Goal: Find specific page/section: Find specific page/section

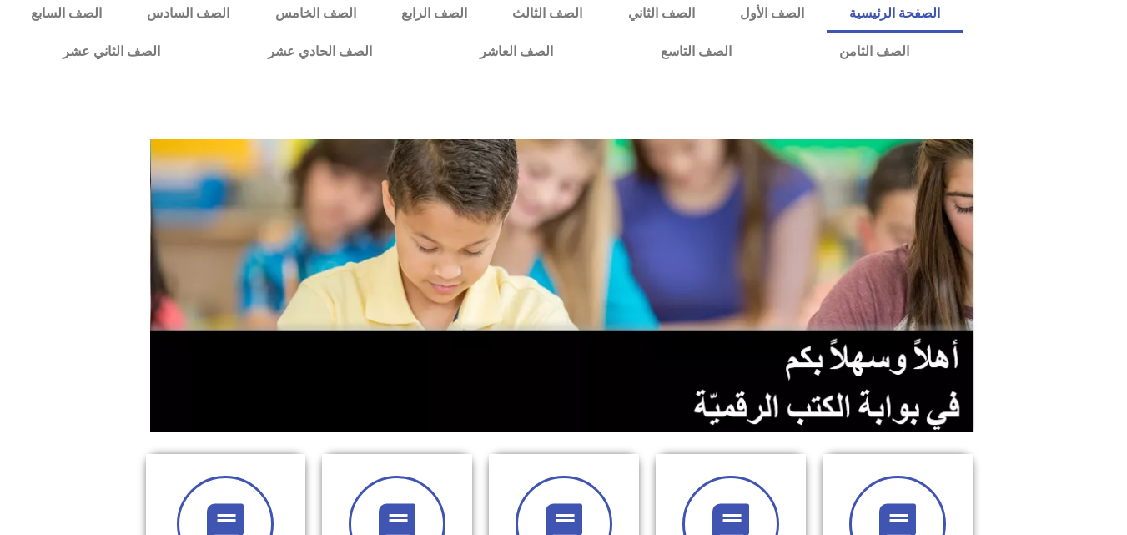
scroll to position [334, 0]
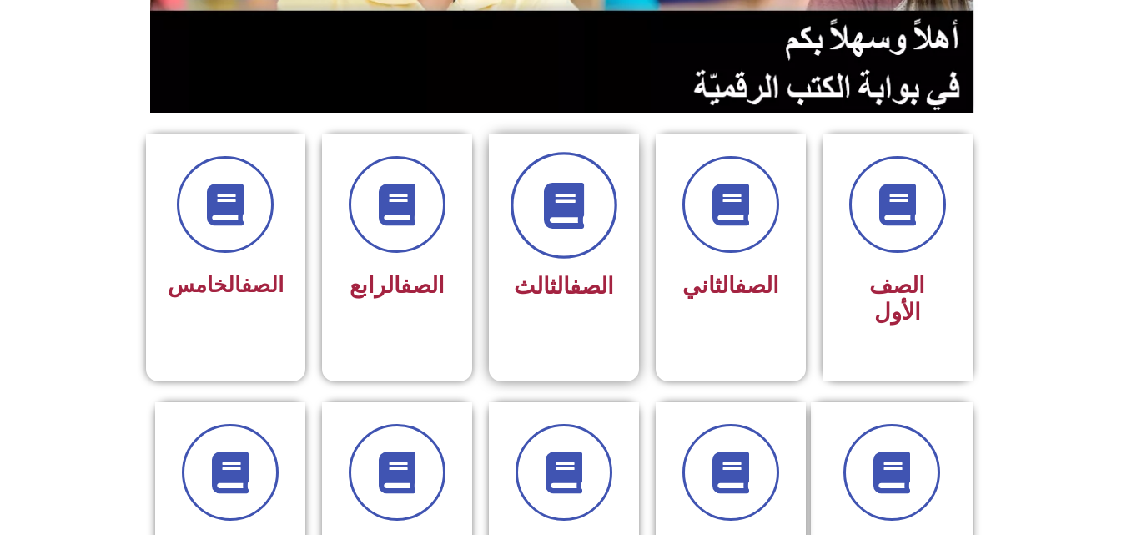
click at [558, 228] on span at bounding box center [563, 205] width 107 height 107
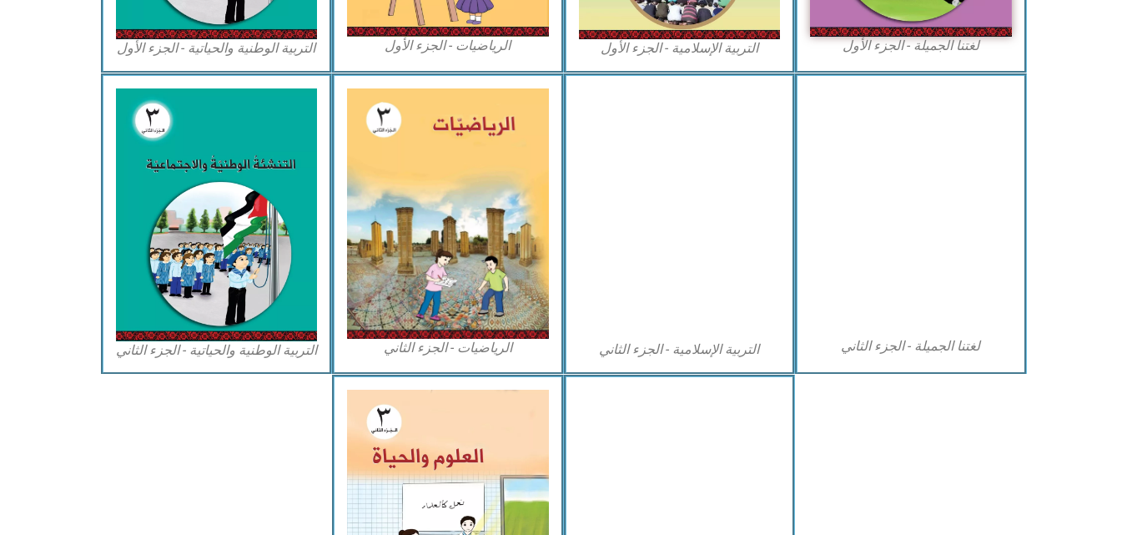
scroll to position [751, 0]
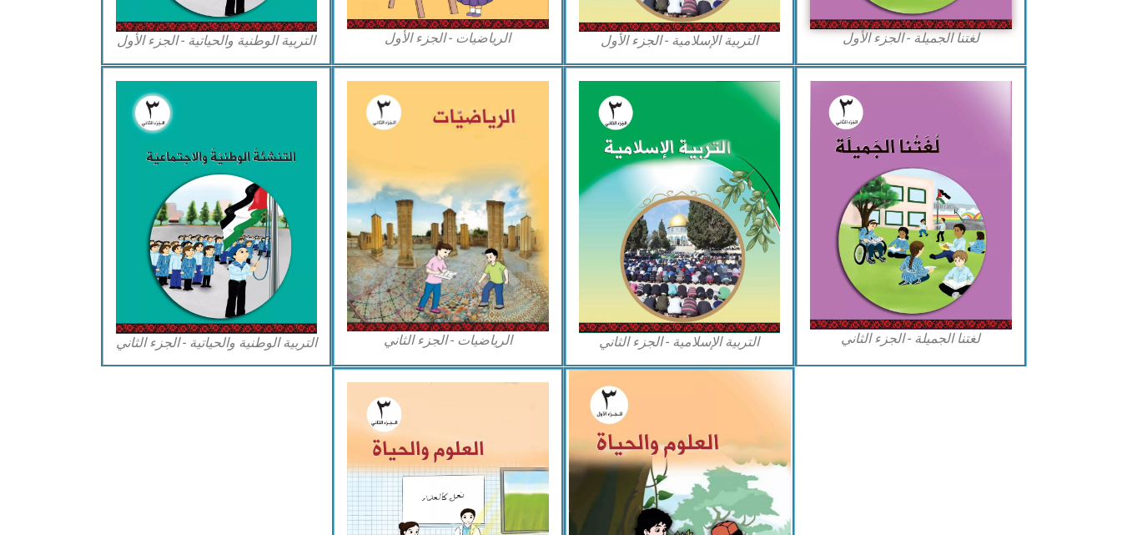
click at [672, 412] on img at bounding box center [679, 508] width 222 height 276
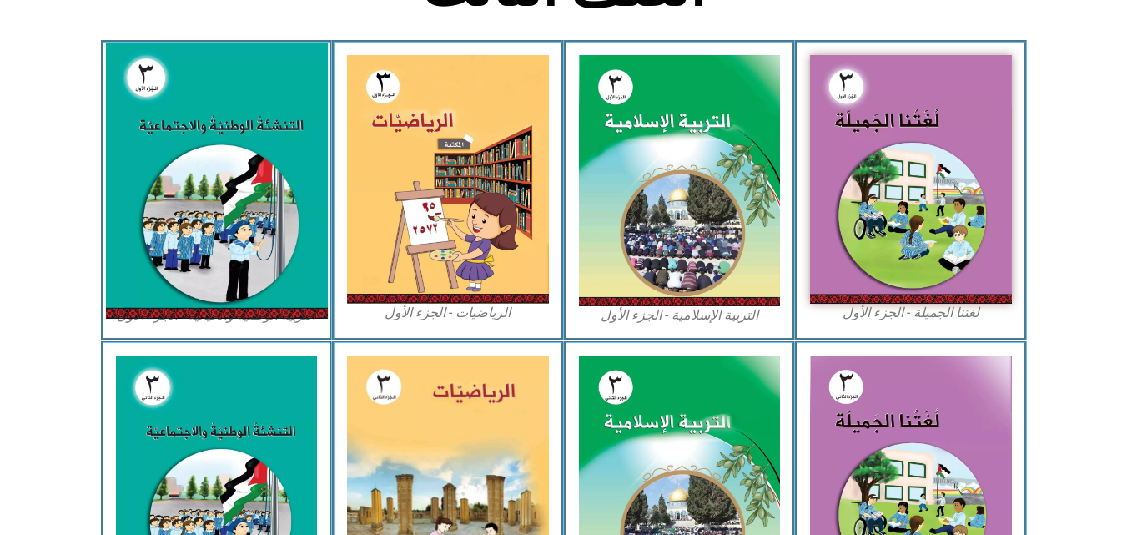
scroll to position [417, 0]
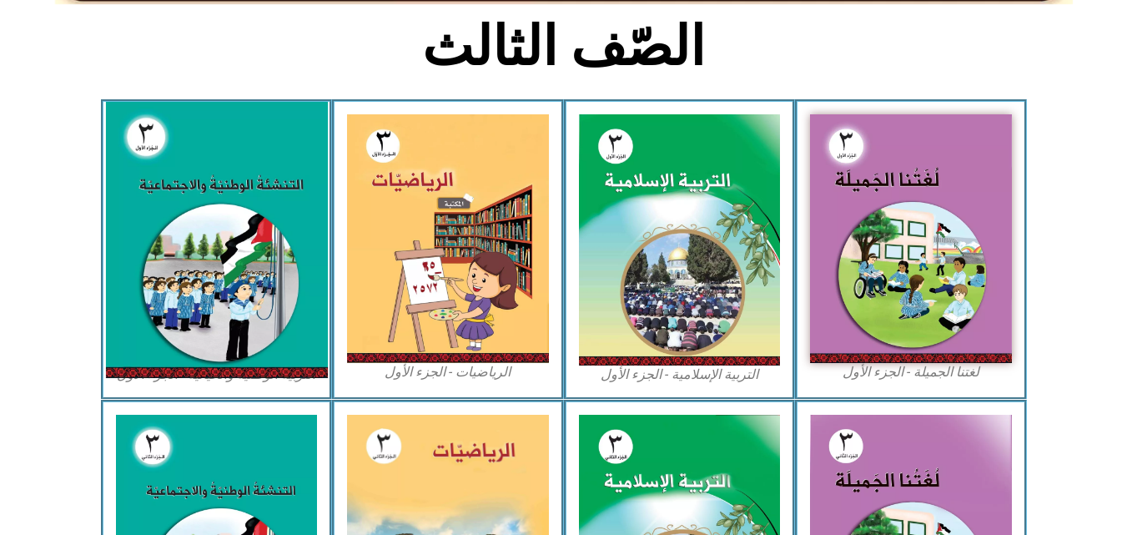
click at [220, 192] on img at bounding box center [216, 240] width 222 height 276
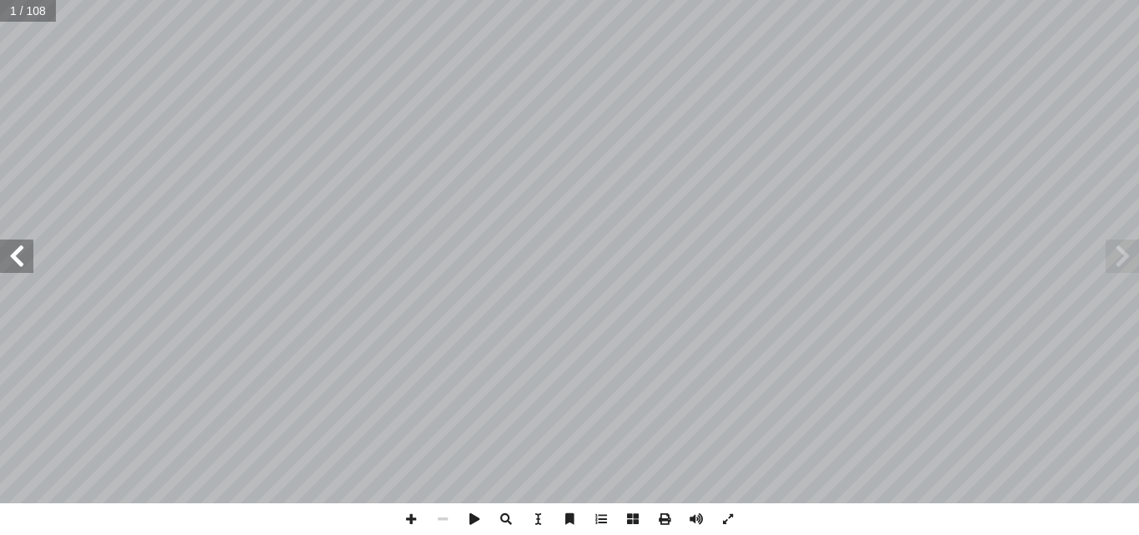
click at [12, 252] on span at bounding box center [16, 255] width 33 height 33
